Goal: Task Accomplishment & Management: Complete application form

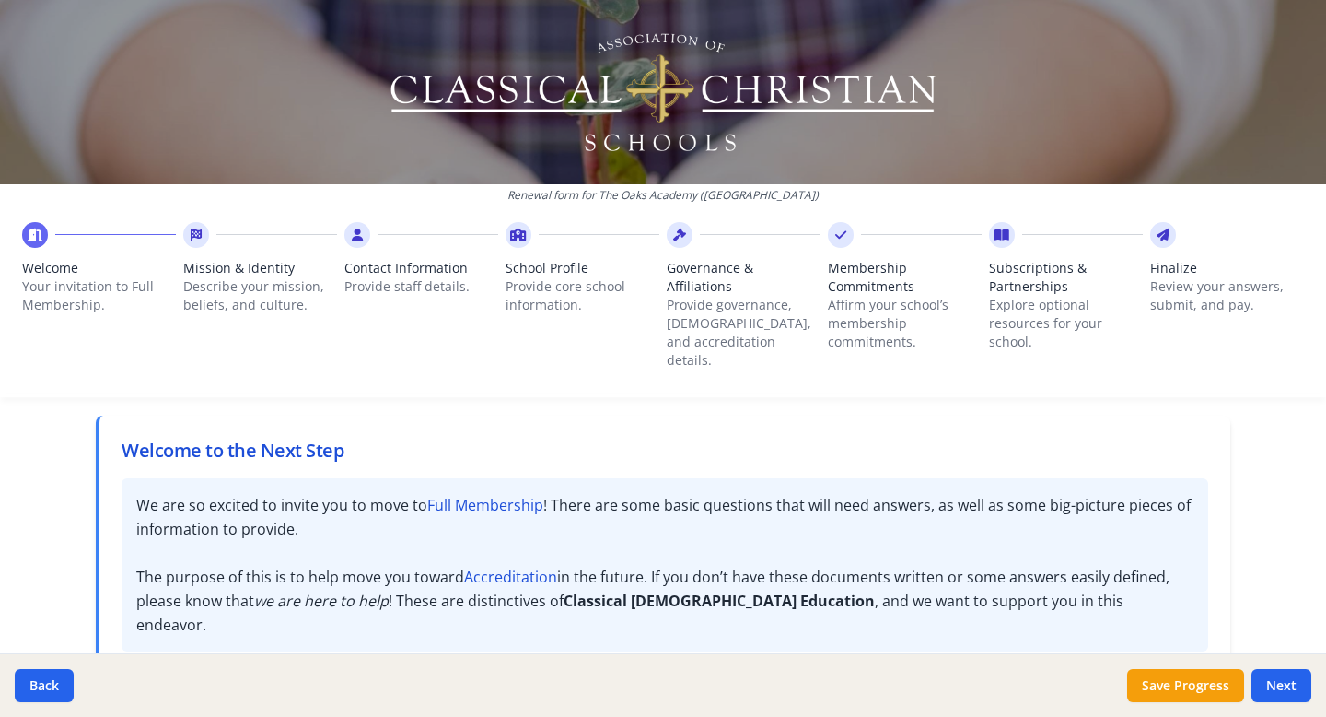
scroll to position [90, 0]
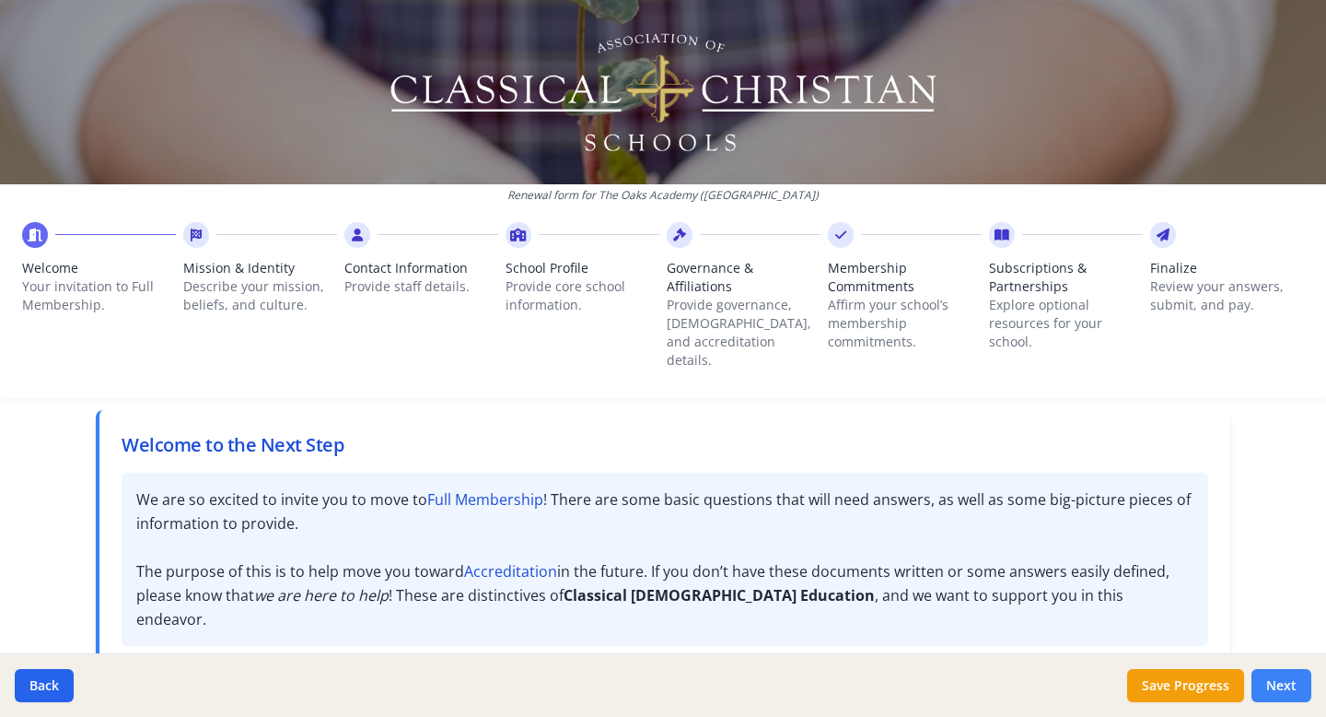
click at [1010, 520] on button "Next" at bounding box center [1282, 685] width 60 height 33
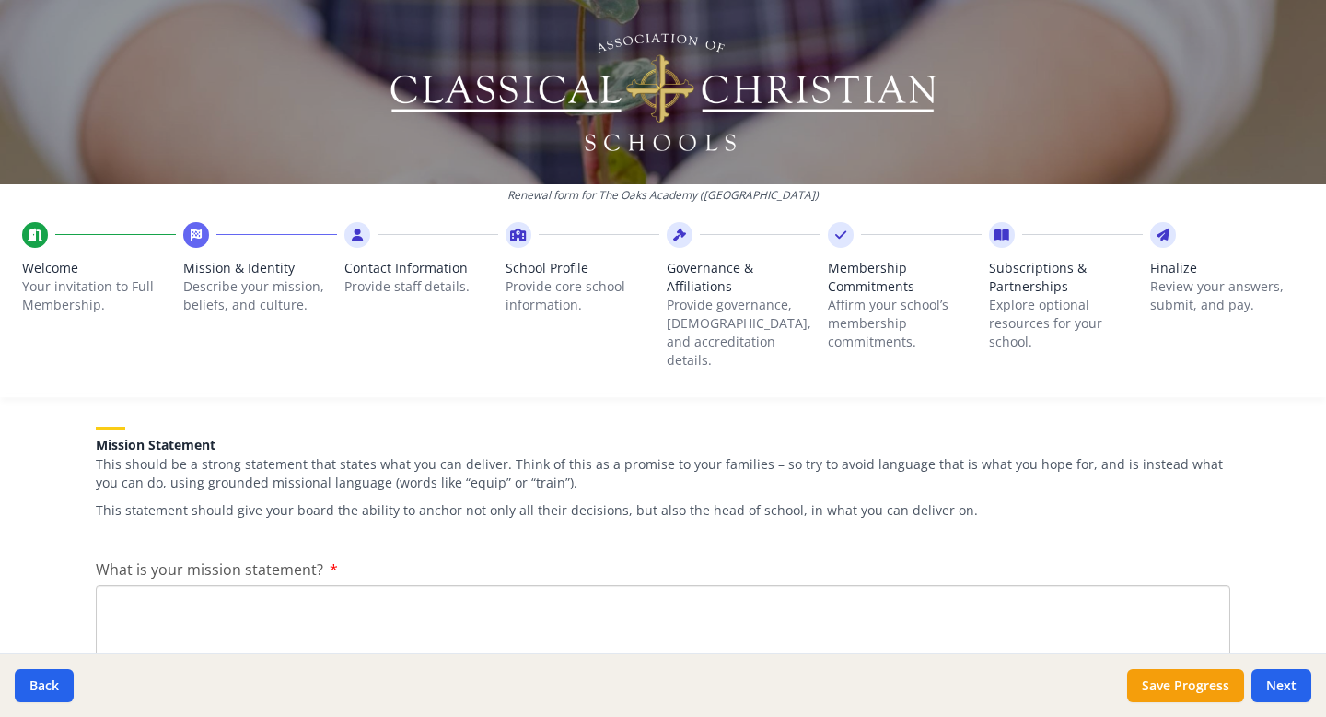
scroll to position [263, 0]
click at [478, 520] on textarea "What is your mission statement?" at bounding box center [663, 643] width 1135 height 123
drag, startPoint x: 339, startPoint y: 576, endPoint x: 85, endPoint y: 578, distance: 254.2
paste textarea "form generations through [DEMOGRAPHIC_DATA]-centered, classical education, cult…"
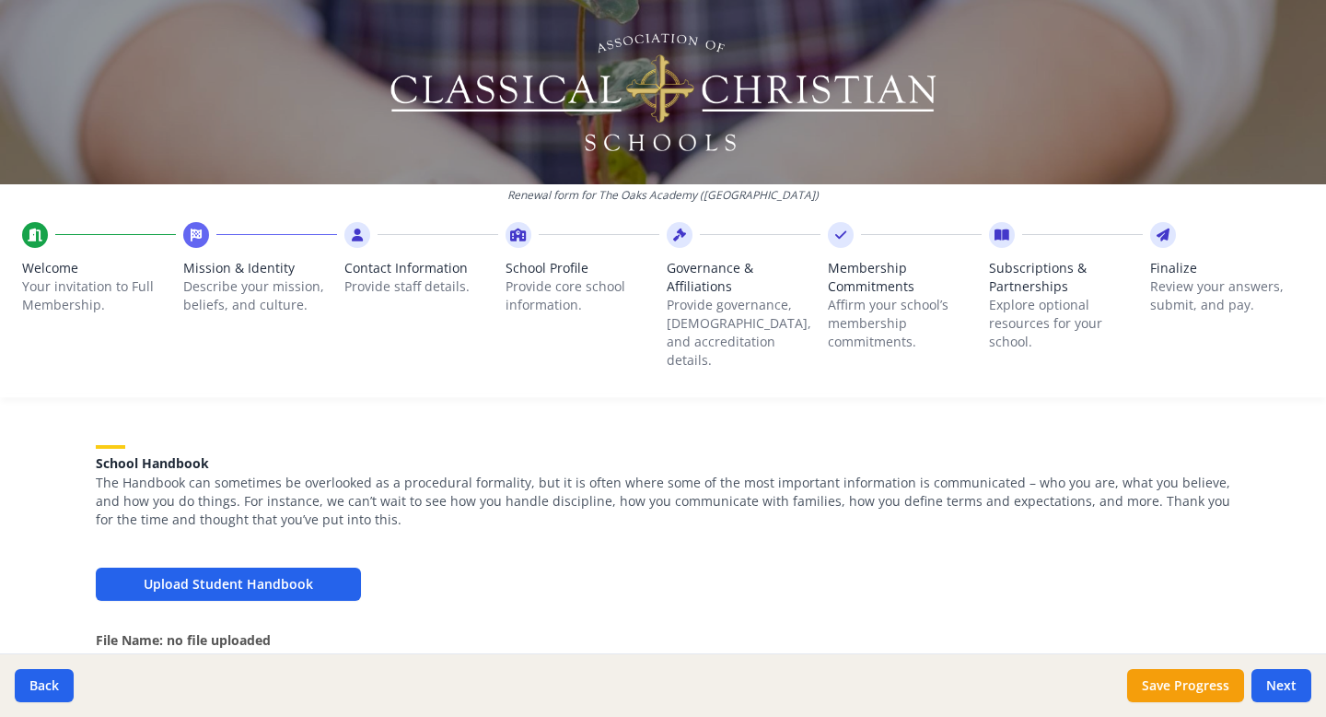
scroll to position [569, 0]
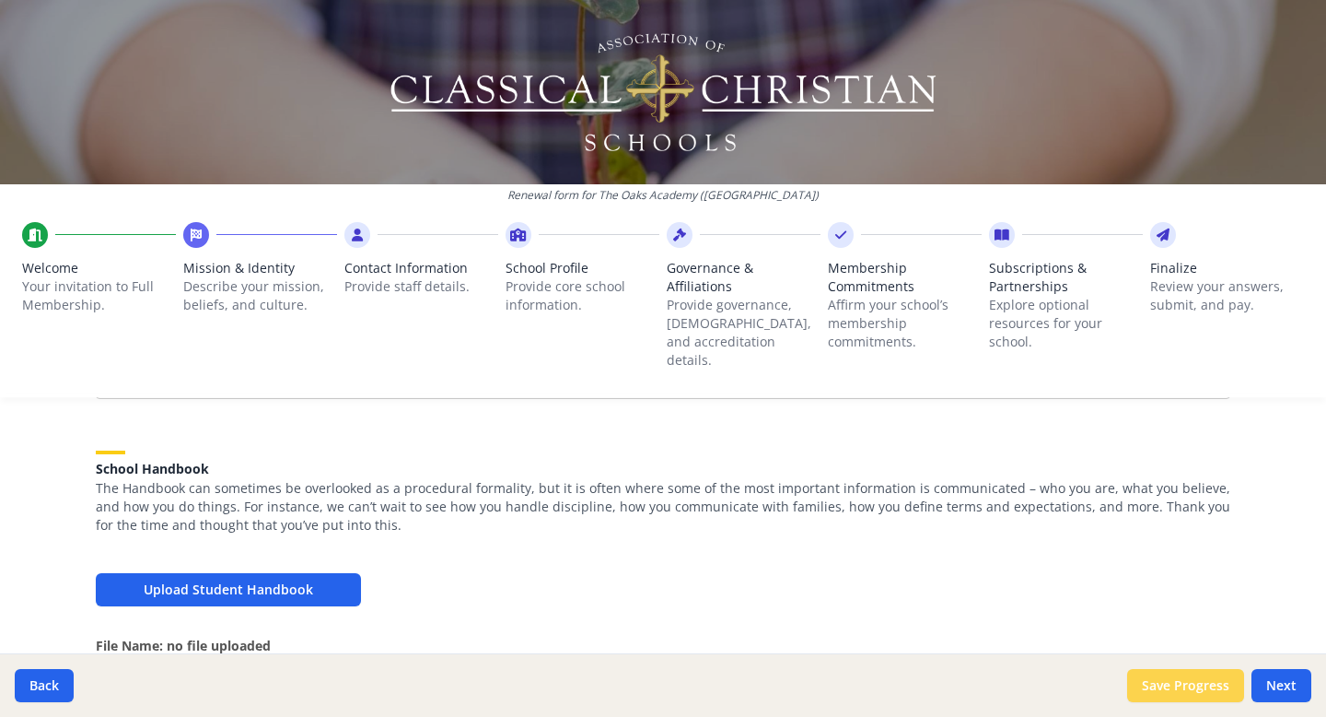
type textarea "The Oaks Academy aims to transform generations through [DEMOGRAPHIC_DATA]-cente…"
click at [1010, 520] on button "Save Progress" at bounding box center [1185, 685] width 117 height 33
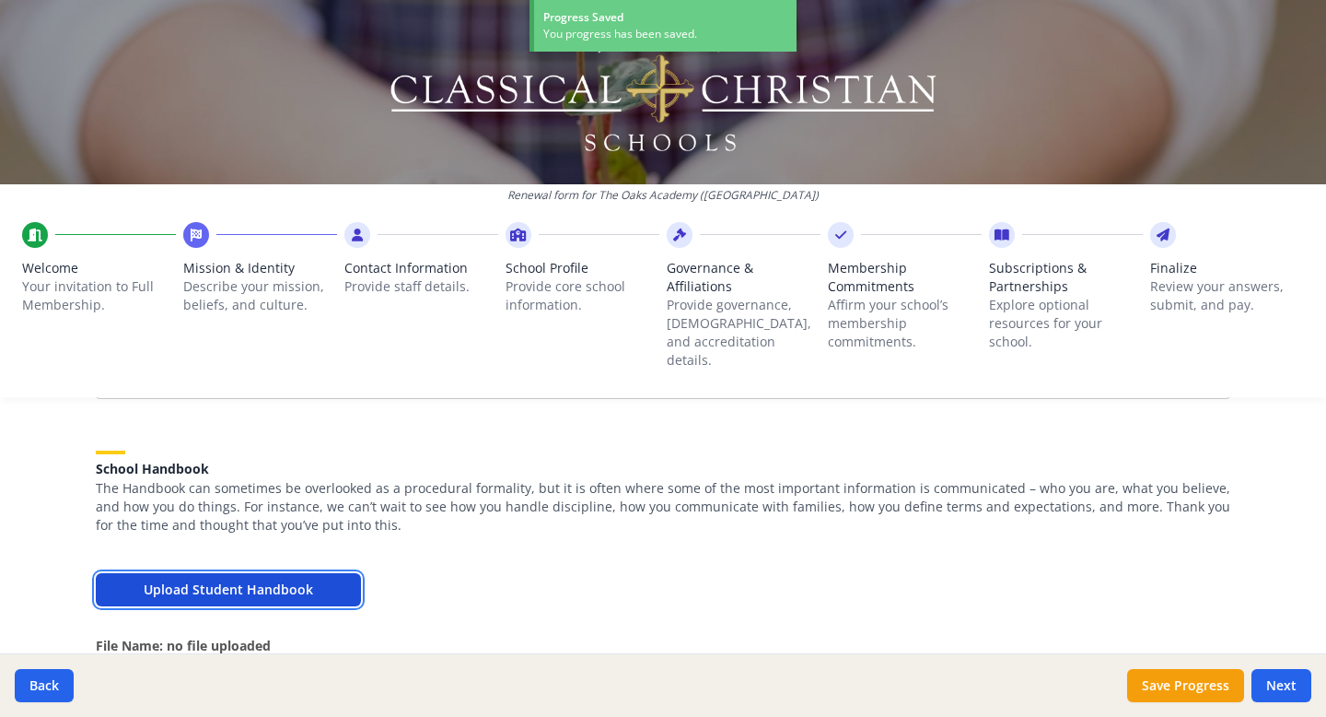
click at [251, 520] on button "Upload Student Handbook" at bounding box center [228, 589] width 265 height 33
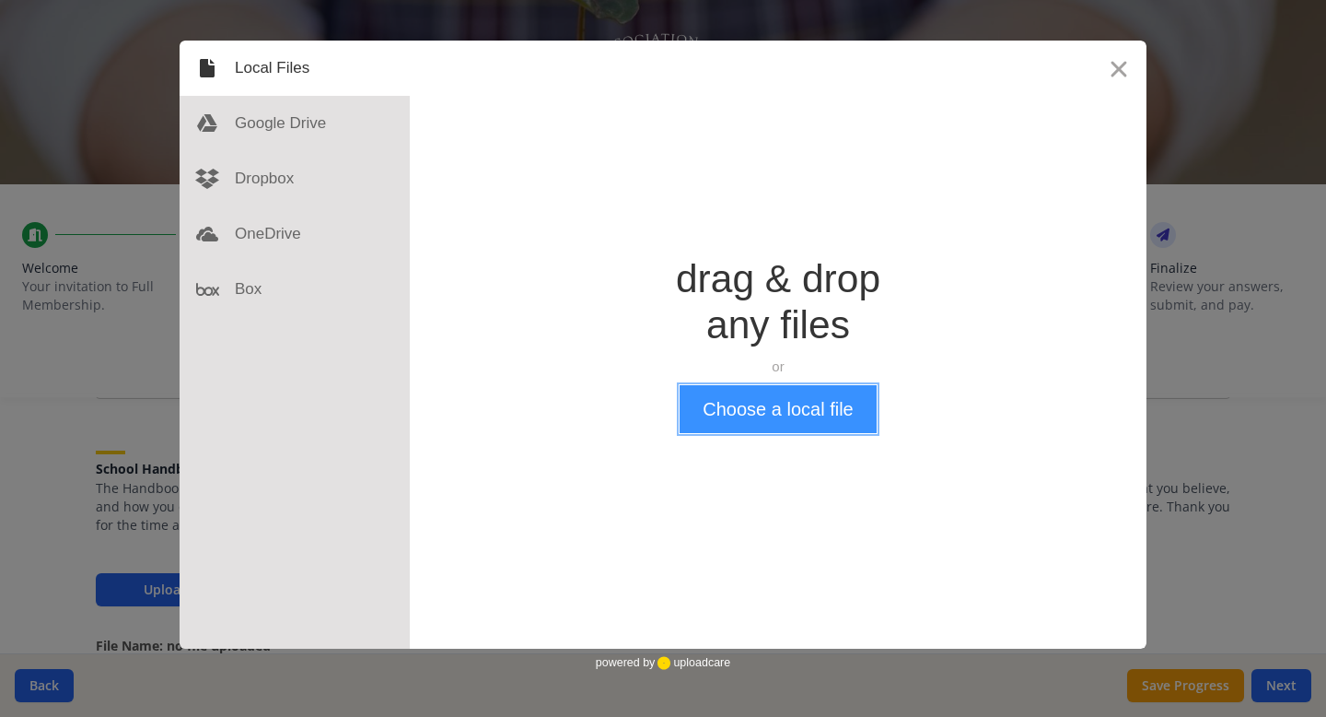
click at [822, 408] on button "Choose a local file" at bounding box center [778, 409] width 196 height 48
click at [1010, 66] on button "Close" at bounding box center [1118, 68] width 55 height 55
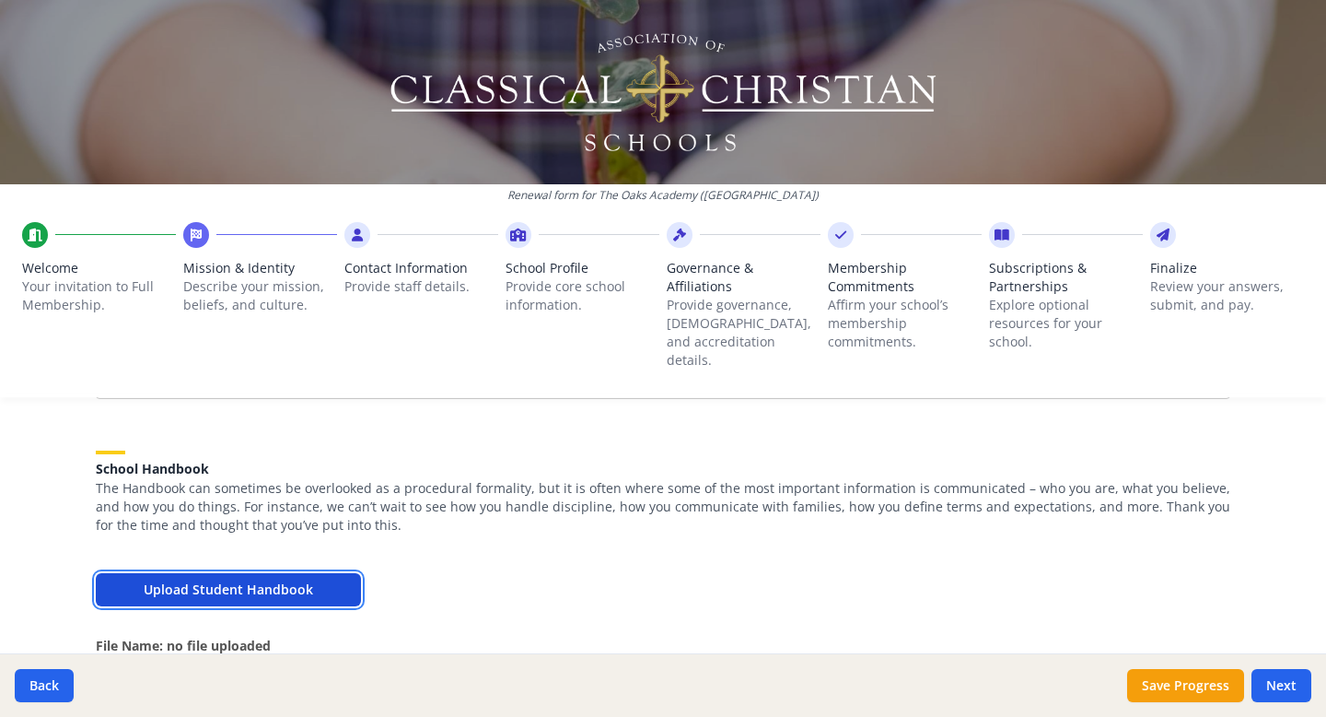
click at [333, 520] on button "Upload Student Handbook" at bounding box center [228, 589] width 265 height 33
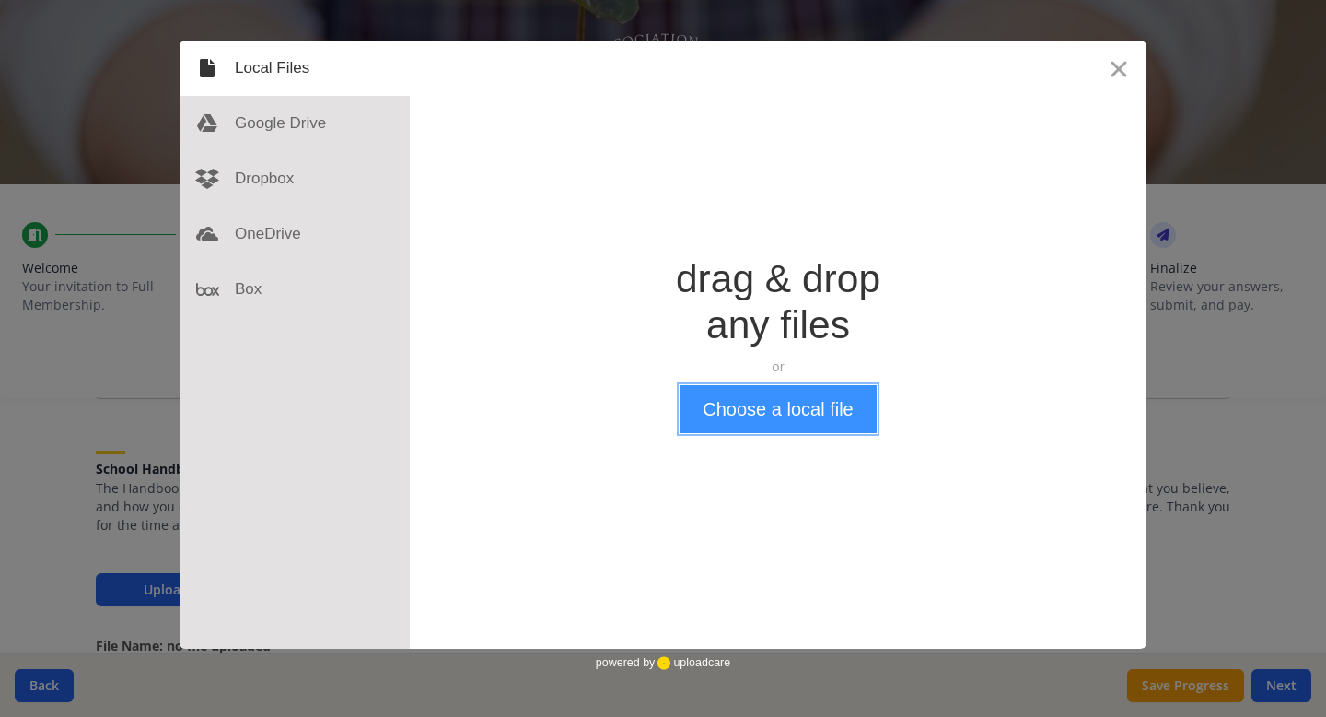
click at [817, 414] on button "Choose a local file" at bounding box center [778, 409] width 196 height 48
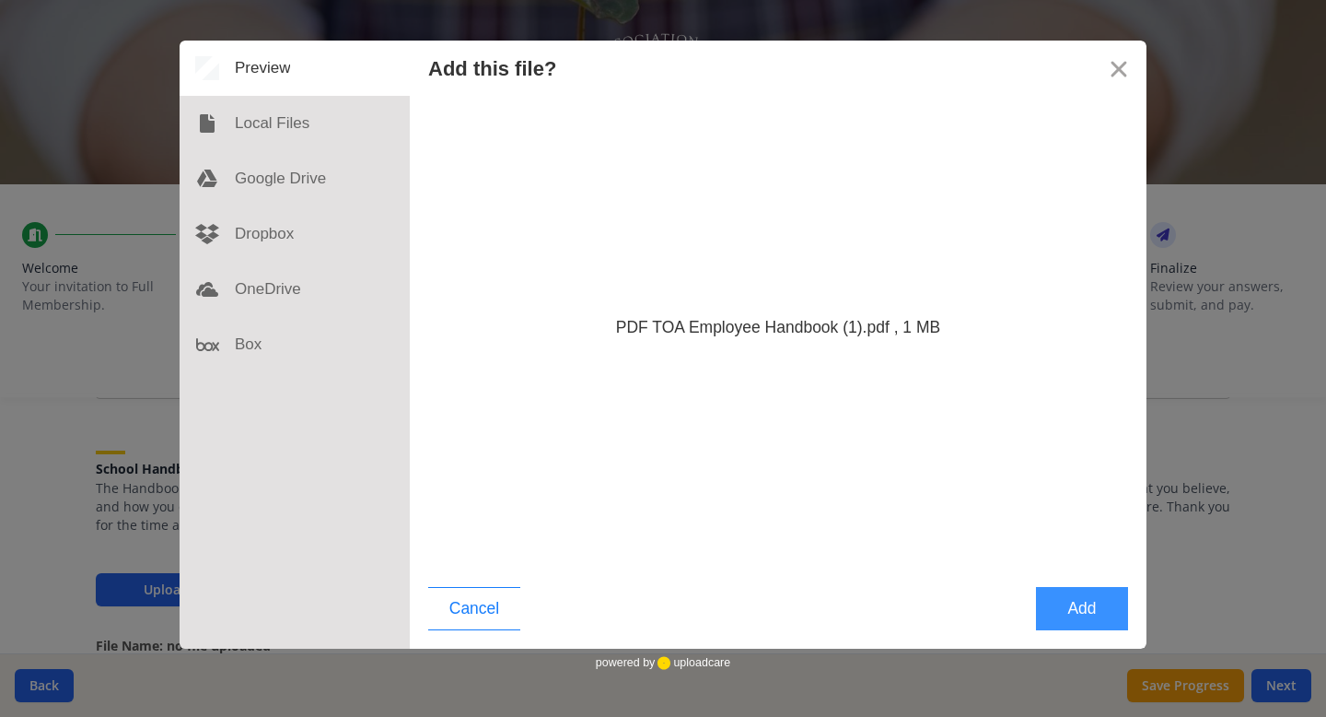
click at [1010, 520] on button "Add" at bounding box center [1082, 608] width 92 height 43
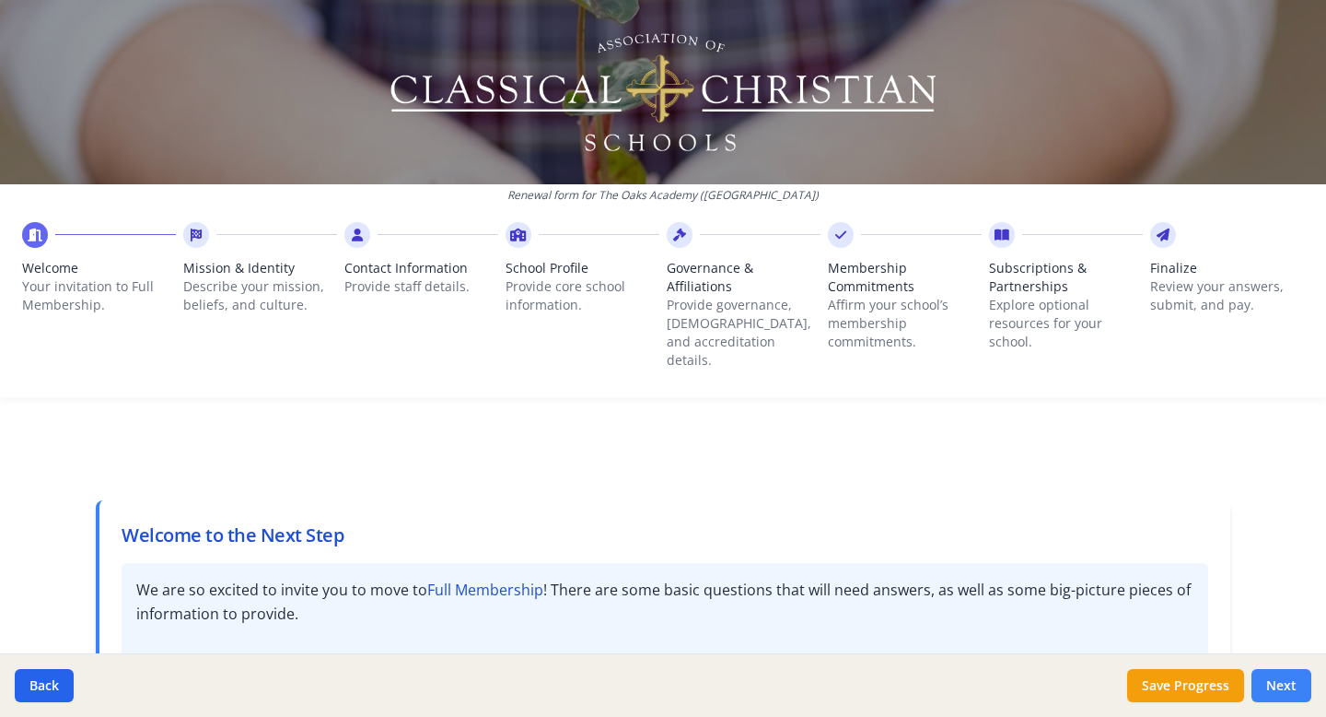
click at [1282, 692] on button "Next" at bounding box center [1282, 685] width 60 height 33
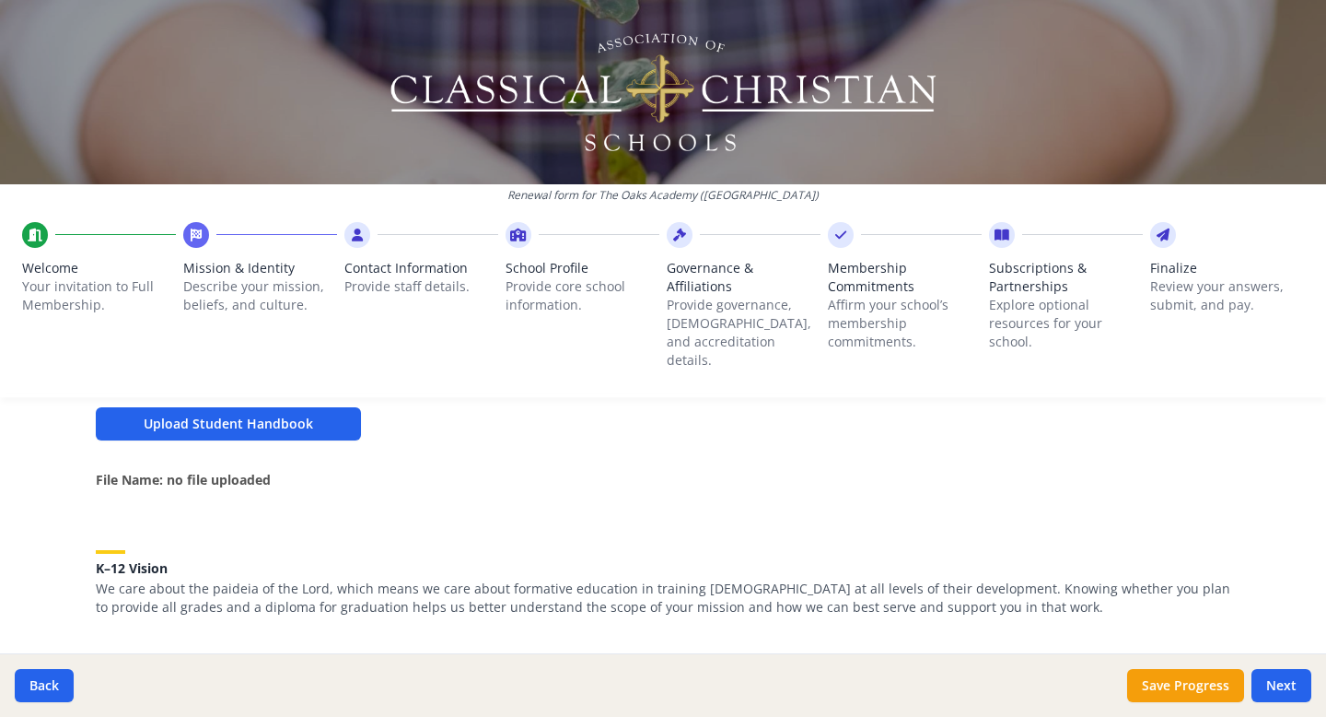
scroll to position [732, 0]
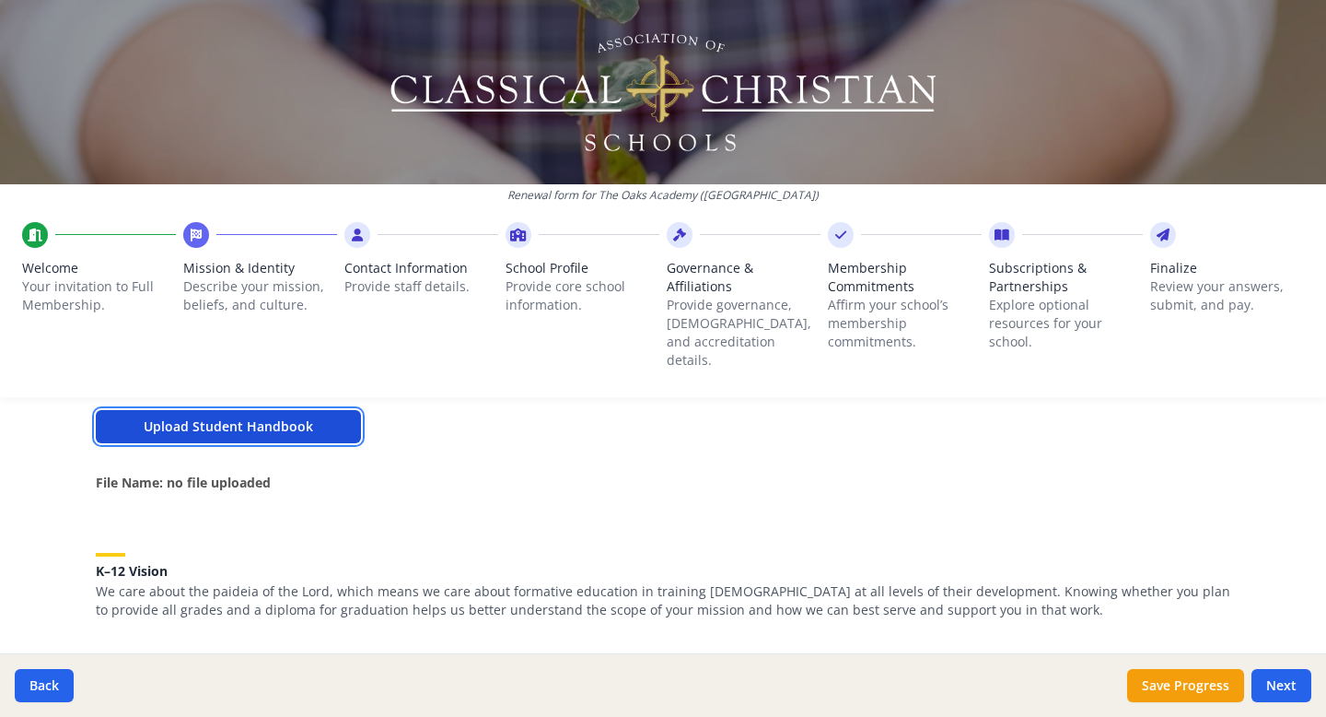
click at [236, 410] on button "Upload Student Handbook" at bounding box center [228, 426] width 265 height 33
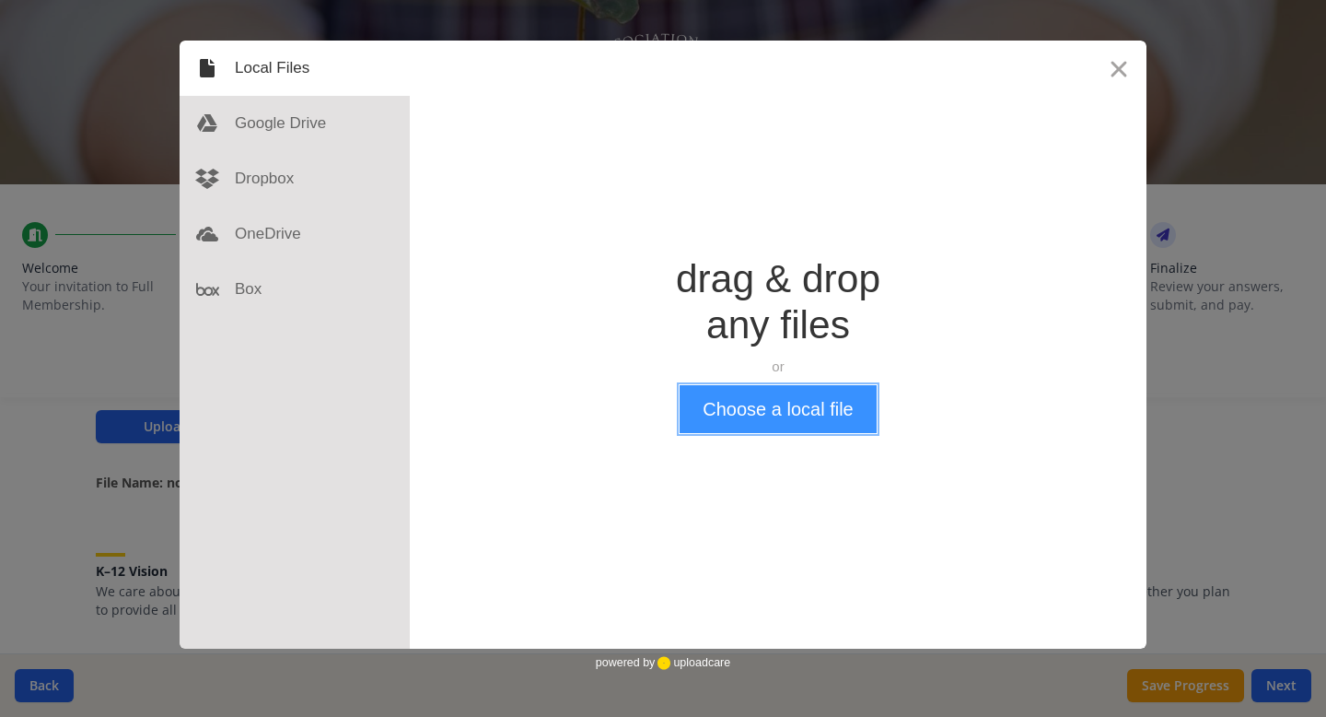
click at [814, 407] on button "Choose a local file" at bounding box center [778, 409] width 196 height 48
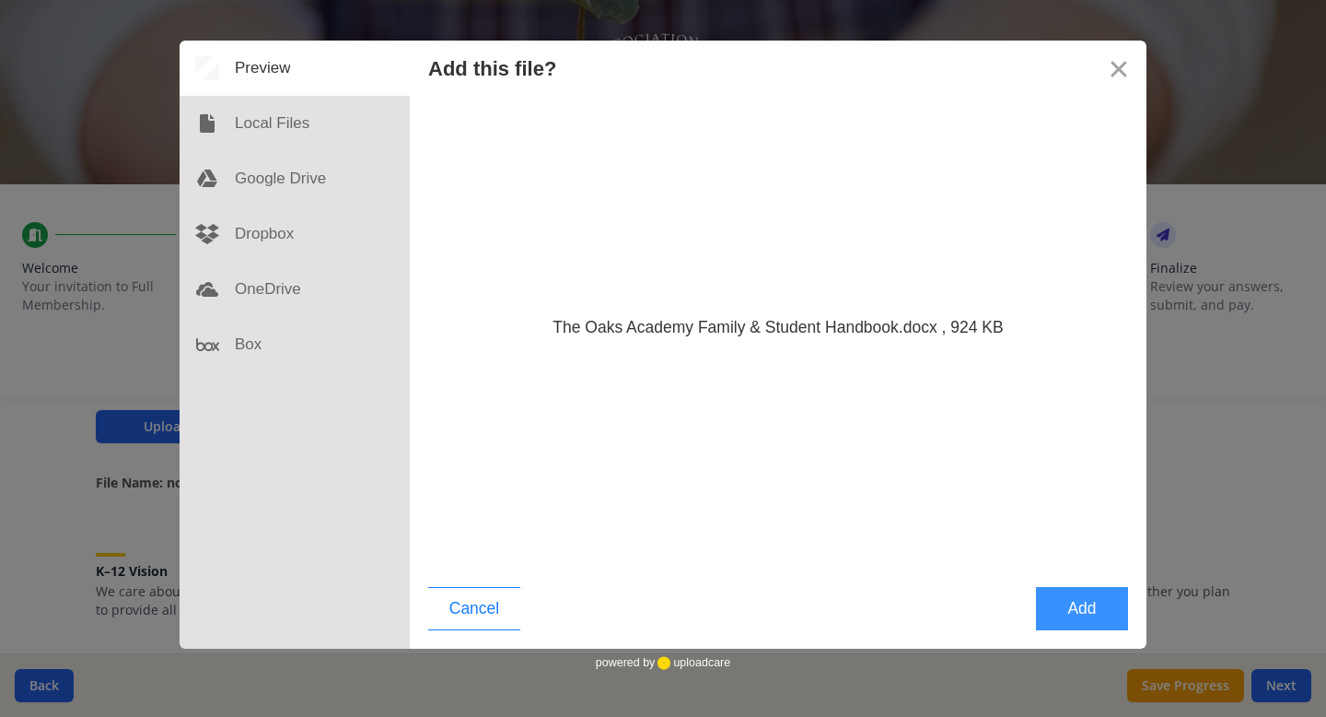
click at [1094, 614] on button "Add" at bounding box center [1082, 608] width 92 height 43
